Goal: Book appointment/travel/reservation

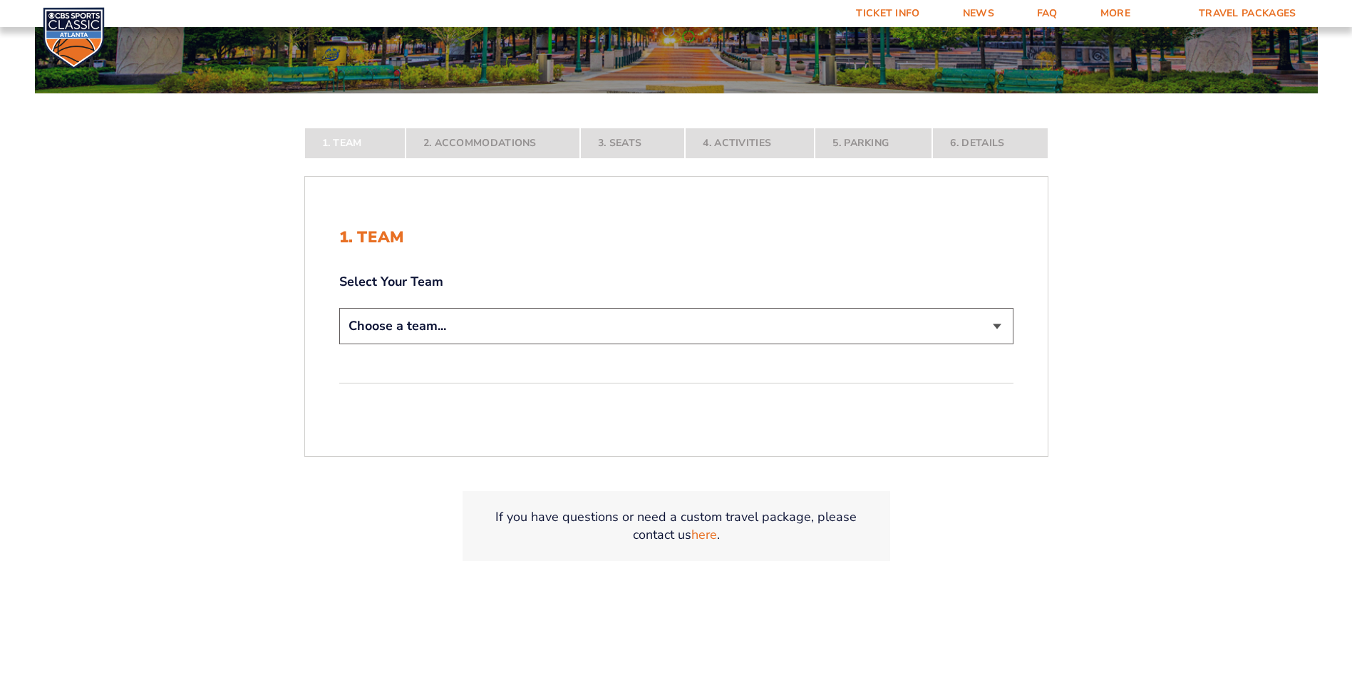
scroll to position [264, 0]
click at [1000, 326] on select "Choose a team... [US_STATE] Wildcats [US_STATE] State Buckeyes [US_STATE] Tar H…" at bounding box center [676, 325] width 674 height 36
select select "12756"
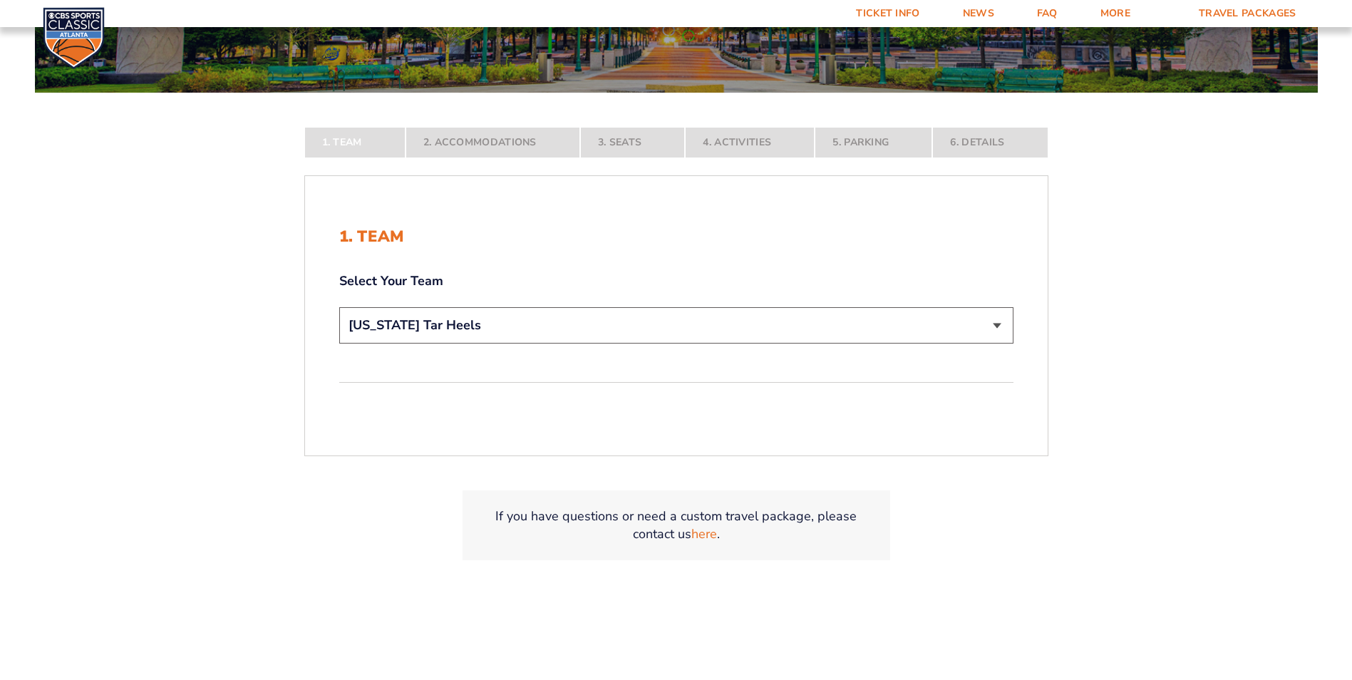
click at [339, 343] on select "Choose a team... [US_STATE] Wildcats [US_STATE] State Buckeyes [US_STATE] Tar H…" at bounding box center [676, 325] width 674 height 36
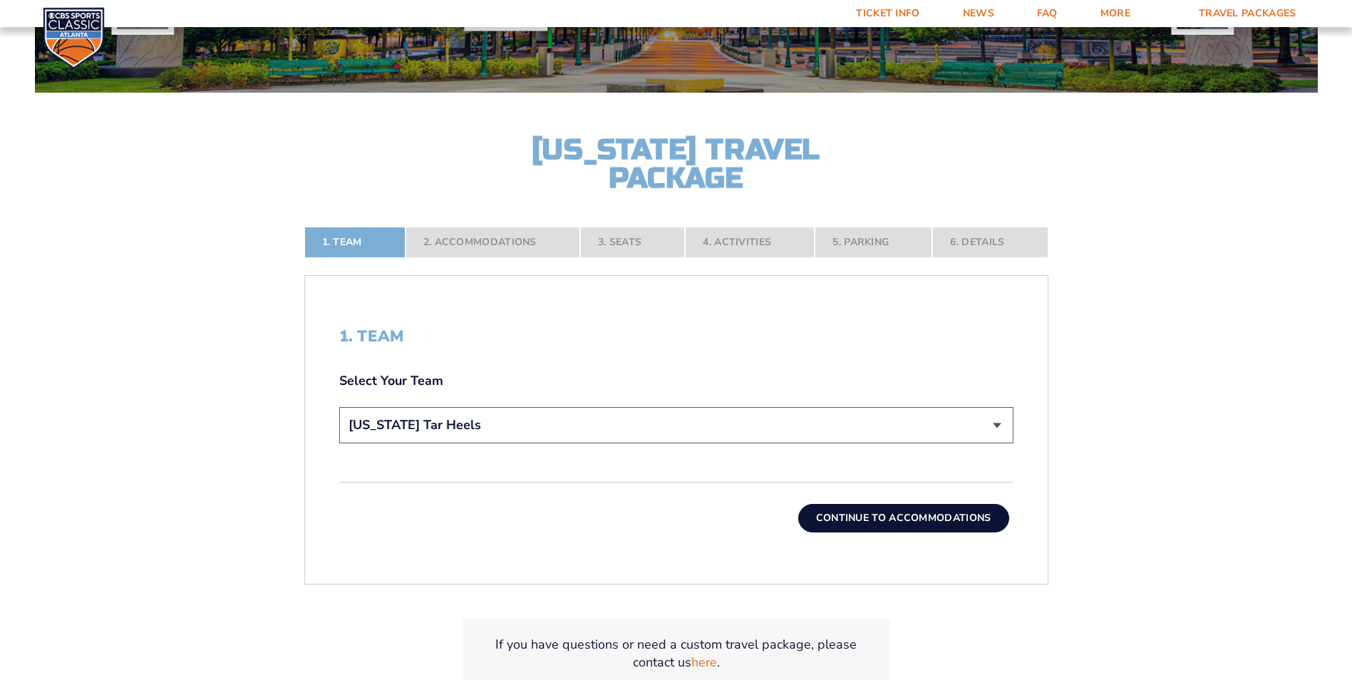
click at [955, 517] on button "Continue To Accommodations" at bounding box center [903, 518] width 211 height 29
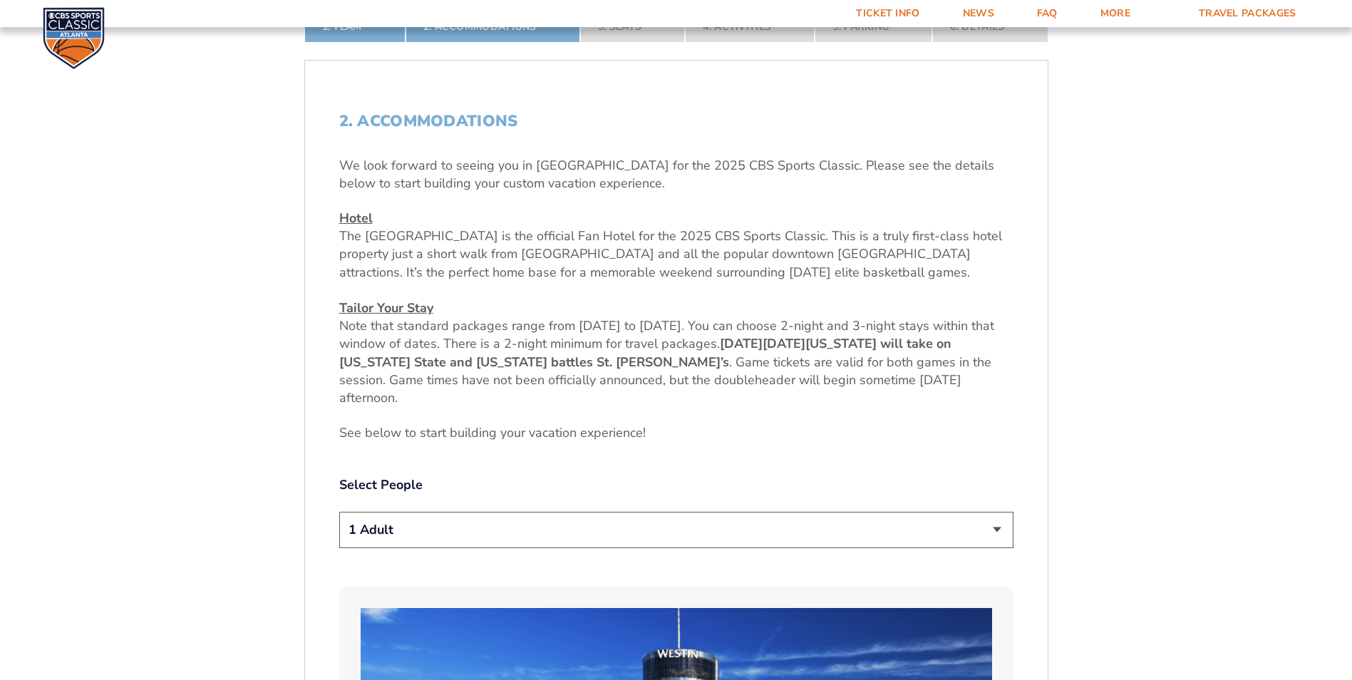
scroll to position [480, 0]
click at [998, 531] on select "1 Adult 2 Adults 3 Adults 4 Adults 2 Adults + 1 Child 2 Adults + 2 Children 2 A…" at bounding box center [676, 529] width 674 height 36
select select "2 Adults"
click at [339, 511] on select "1 Adult 2 Adults 3 Adults 4 Adults 2 Adults + 1 Child 2 Adults + 2 Children 2 A…" at bounding box center [676, 529] width 674 height 36
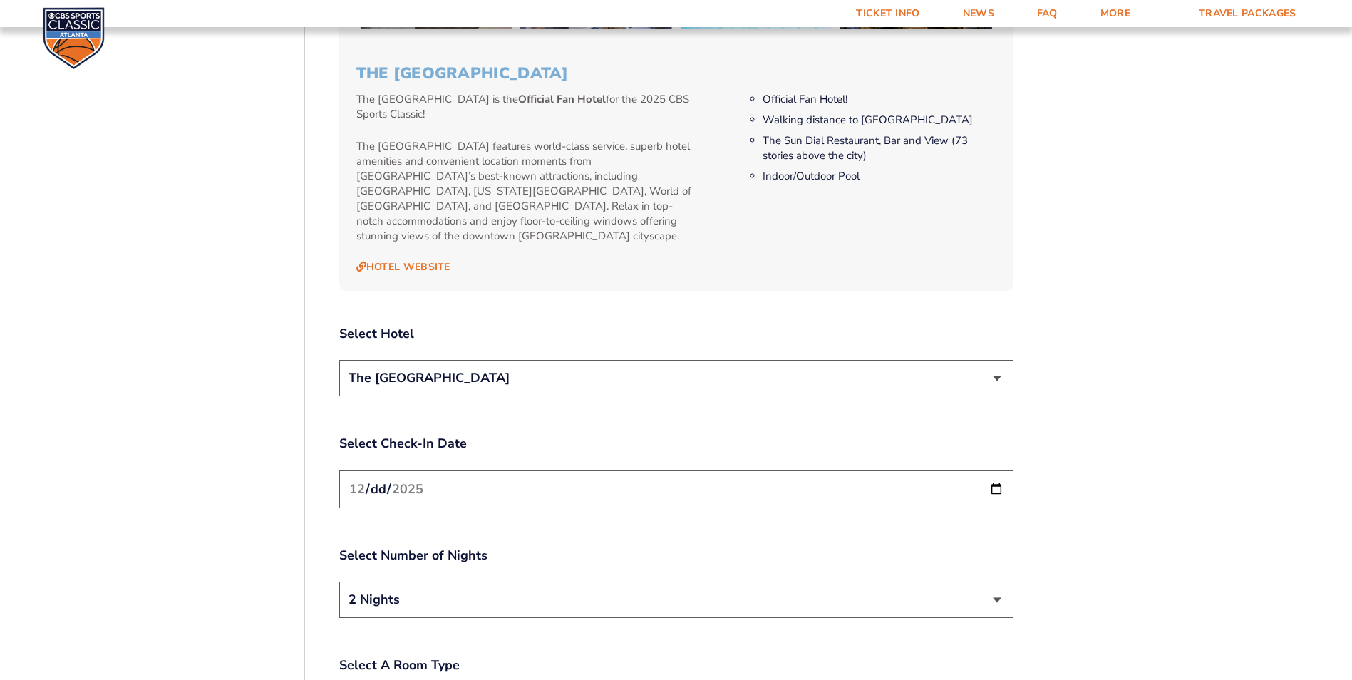
scroll to position [1534, 0]
click at [995, 367] on select "The [GEOGRAPHIC_DATA]" at bounding box center [676, 377] width 674 height 36
click at [1177, 415] on form "[US_STATE] [US_STATE] Travel Package [US_STATE][GEOGRAPHIC_DATA] [US_STATE] Sta…" at bounding box center [676, 0] width 1352 height 3069
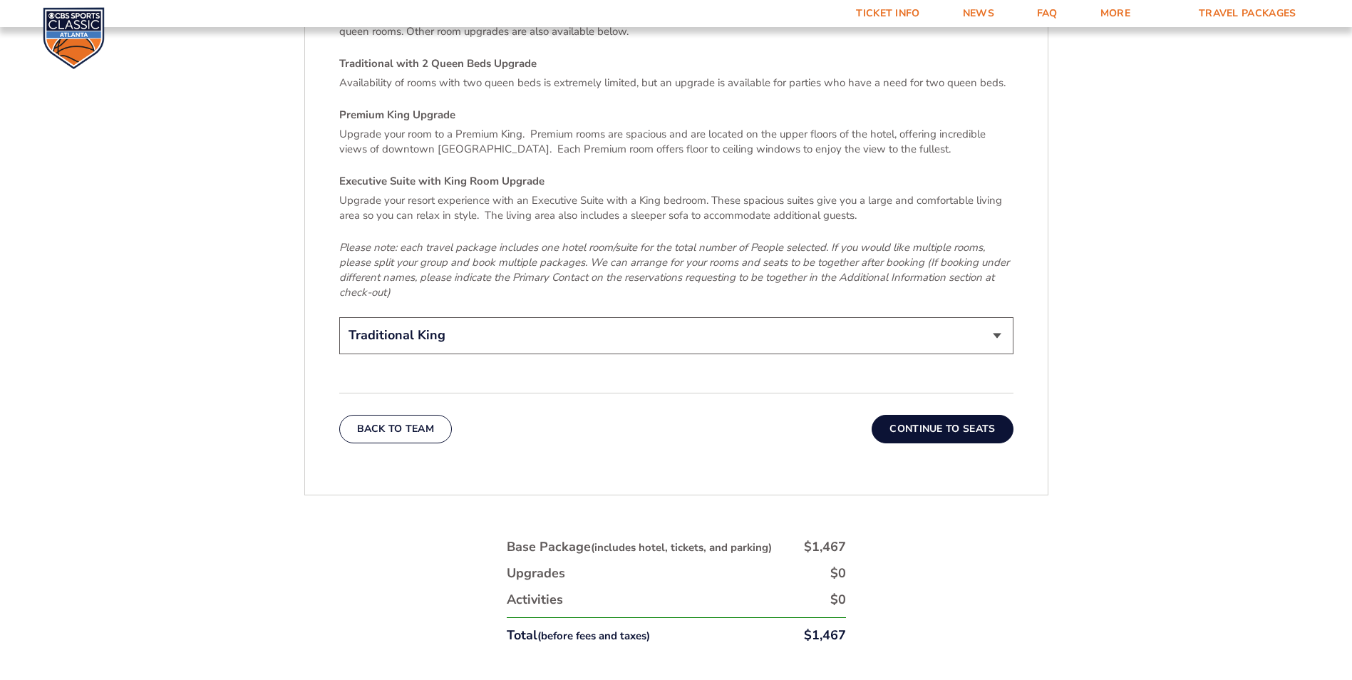
scroll to position [2235, 0]
click at [966, 414] on button "Continue To Seats" at bounding box center [941, 428] width 141 height 29
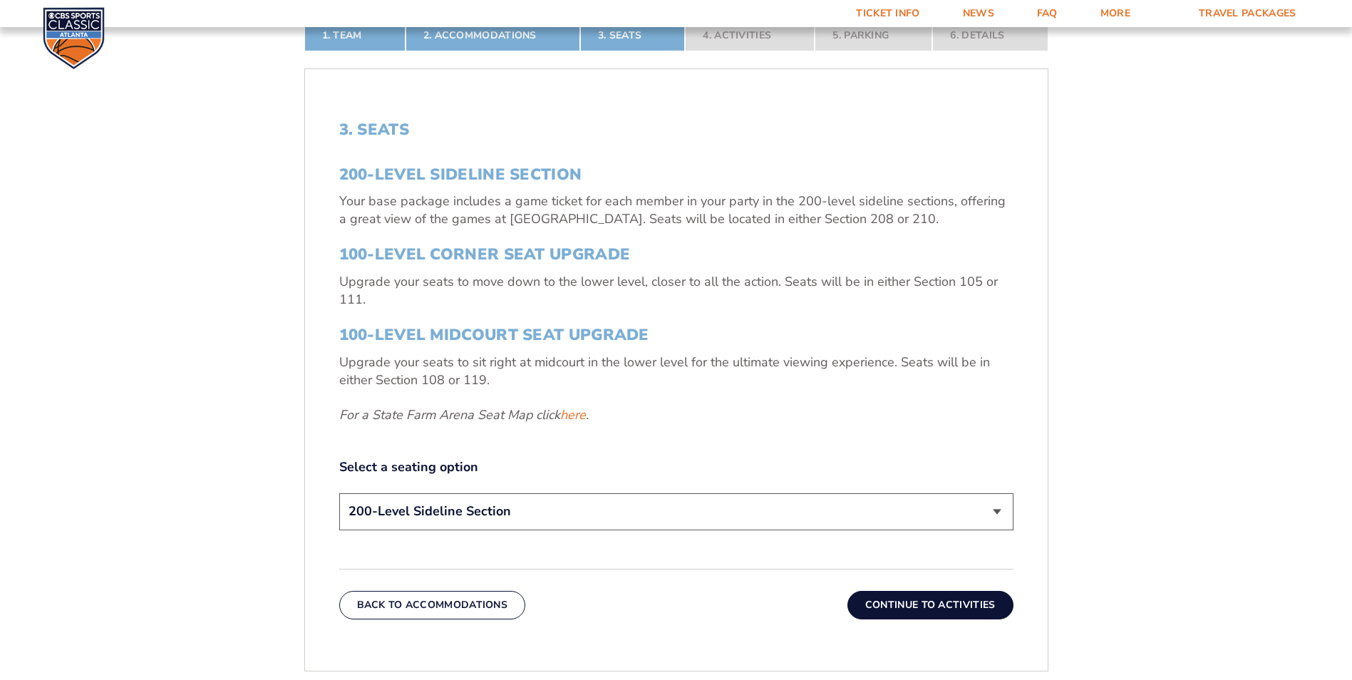
scroll to position [472, 0]
click at [998, 508] on select "200-Level Sideline Section 100-Level Corner Seat Upgrade (+$120 per person) 100…" at bounding box center [676, 510] width 674 height 36
select select "100-Level Corner Seat Upgrade"
click at [339, 492] on select "200-Level Sideline Section 100-Level Corner Seat Upgrade (+$120 per person) 100…" at bounding box center [676, 510] width 674 height 36
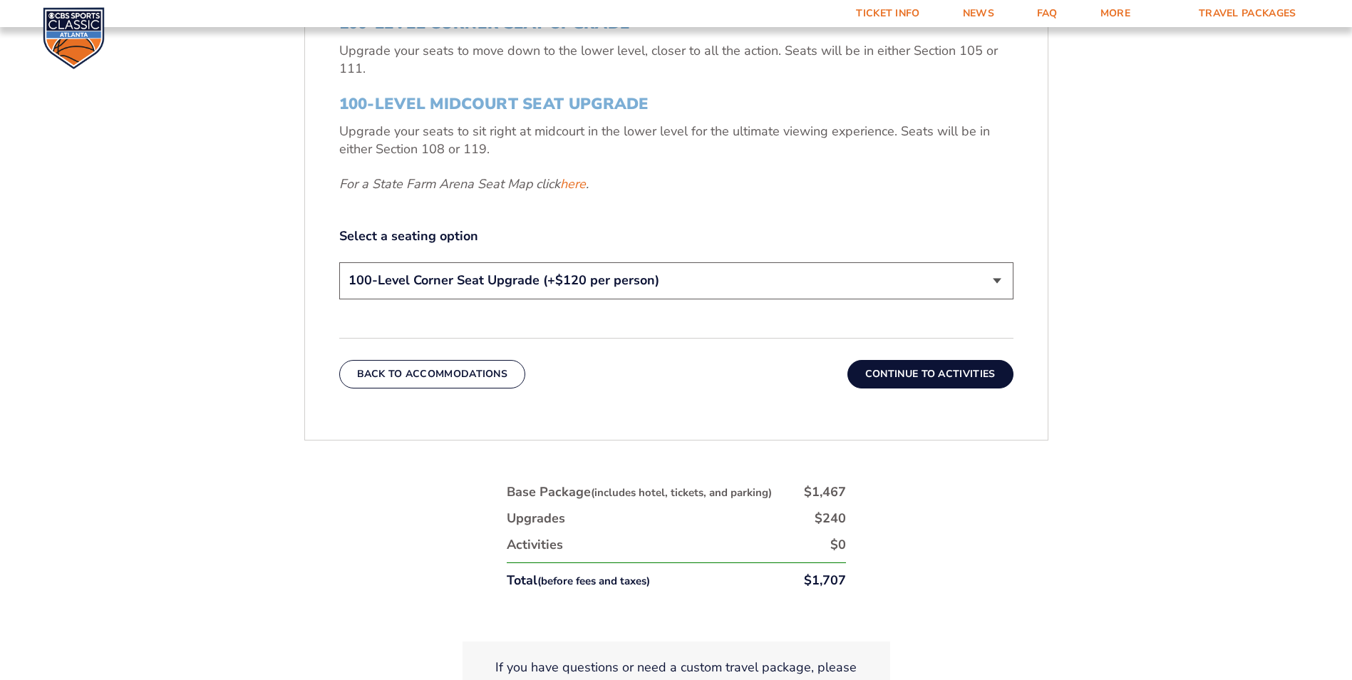
scroll to position [703, 0]
click at [948, 375] on button "Continue To Activities" at bounding box center [930, 373] width 166 height 29
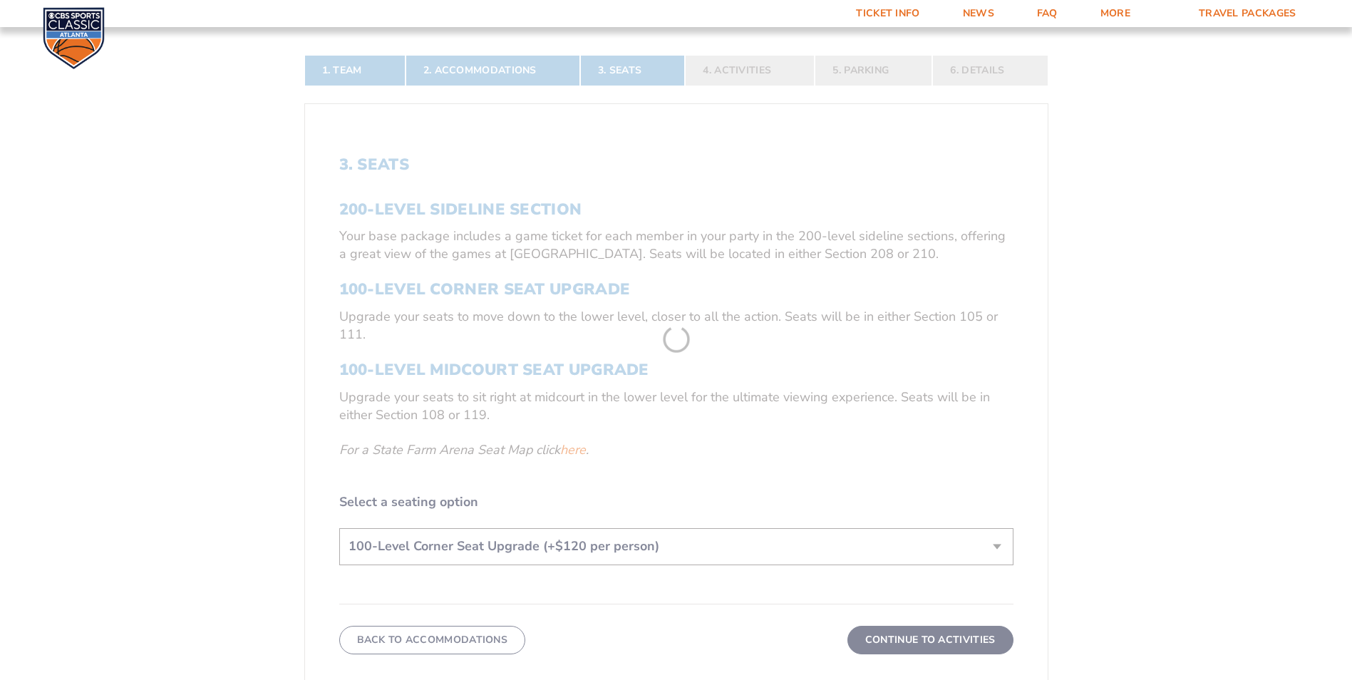
scroll to position [321, 0]
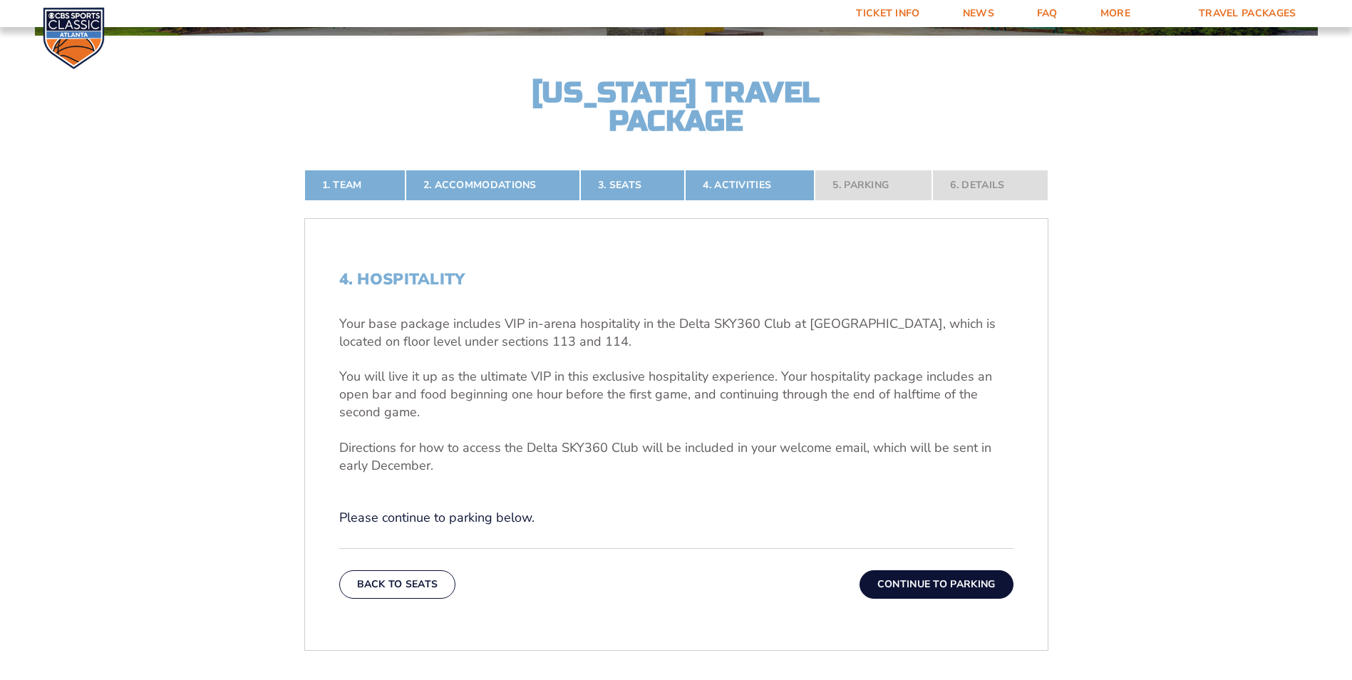
click at [938, 581] on button "Continue To Parking" at bounding box center [936, 584] width 154 height 29
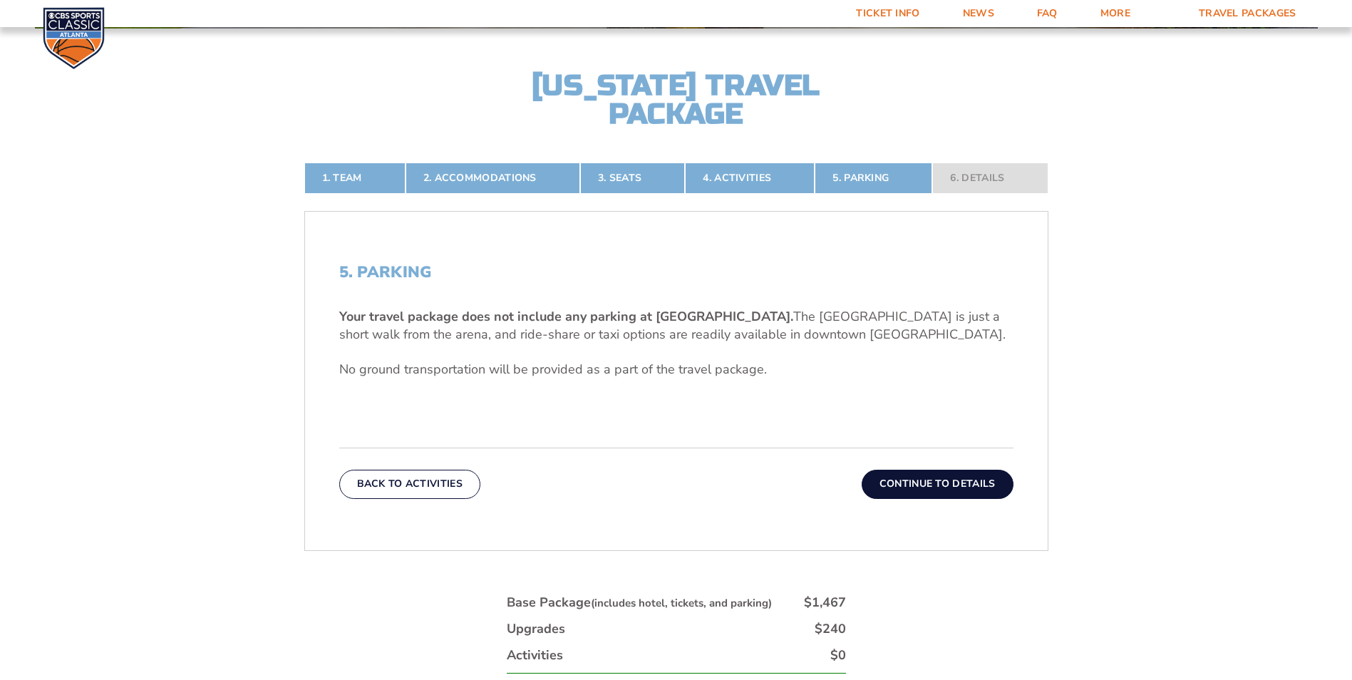
scroll to position [329, 0]
click at [938, 480] on button "Continue To Details" at bounding box center [937, 483] width 152 height 29
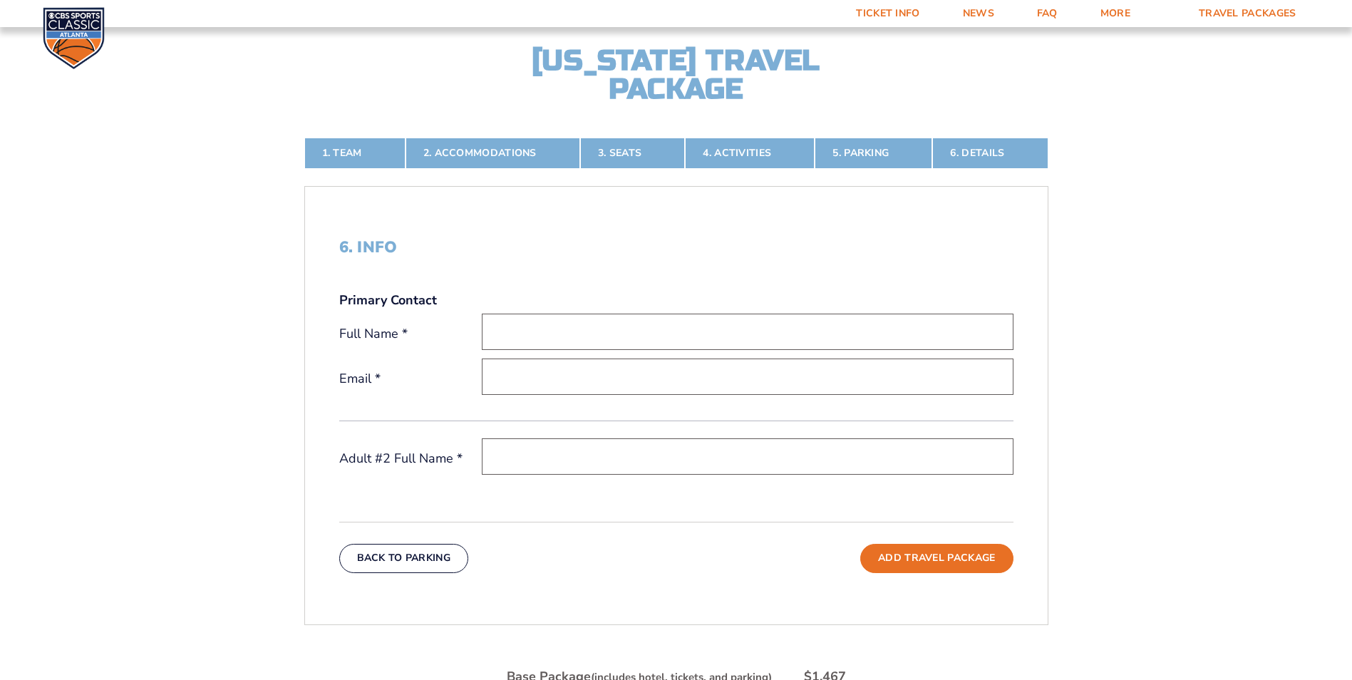
scroll to position [349, 0]
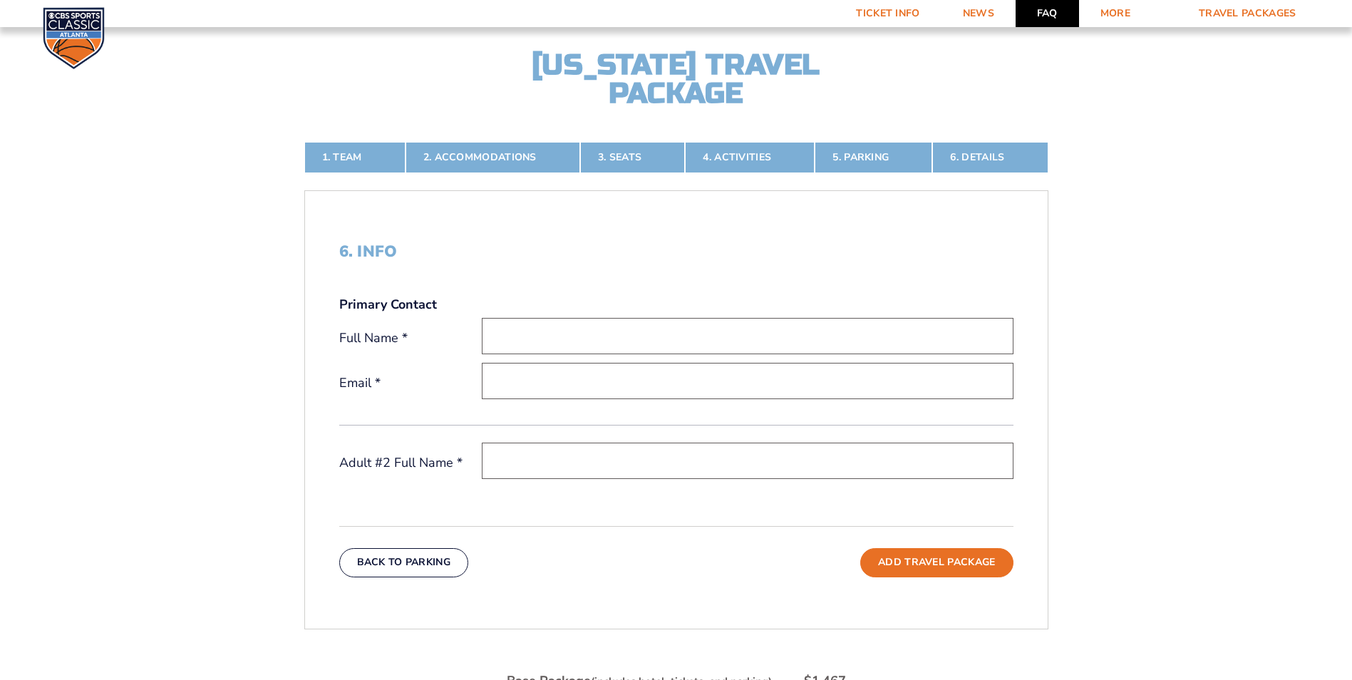
click at [1048, 10] on link "FAQ" at bounding box center [1046, 13] width 63 height 27
